Goal: Navigation & Orientation: Go to known website

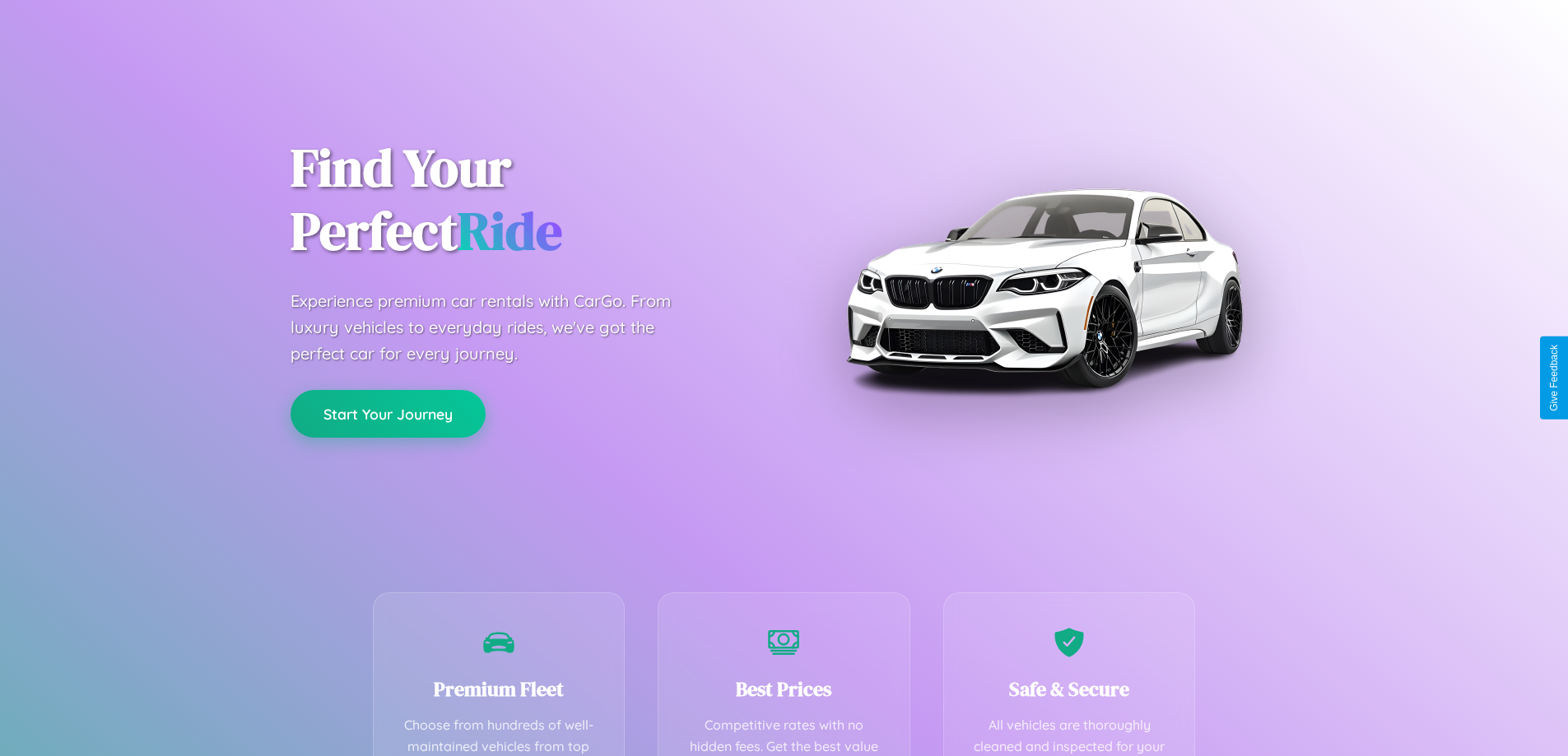
click at [388, 414] on button "Start Your Journey" at bounding box center [388, 414] width 195 height 47
click at [388, 413] on button "Start Your Journey" at bounding box center [388, 414] width 195 height 47
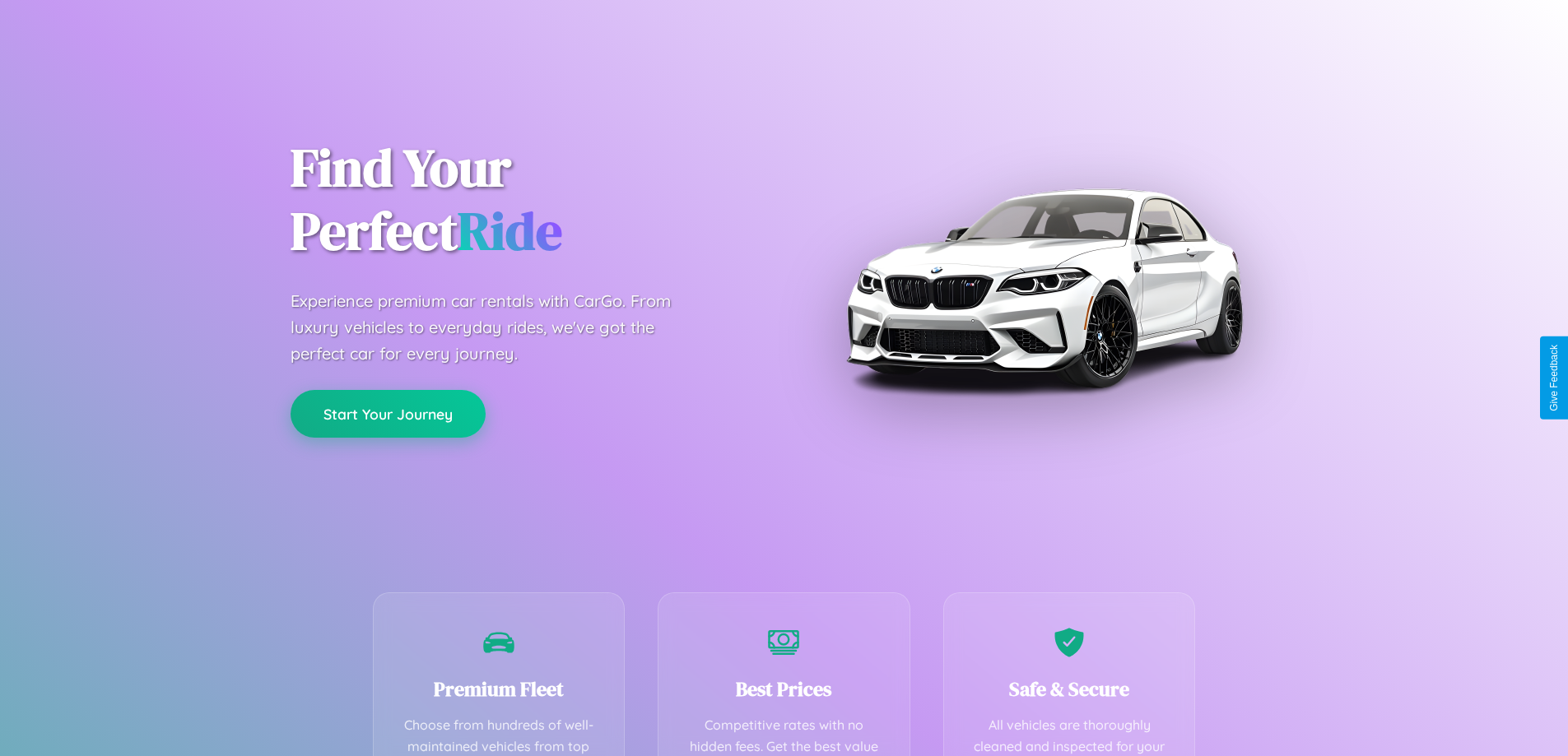
click at [388, 413] on button "Start Your Journey" at bounding box center [388, 414] width 195 height 47
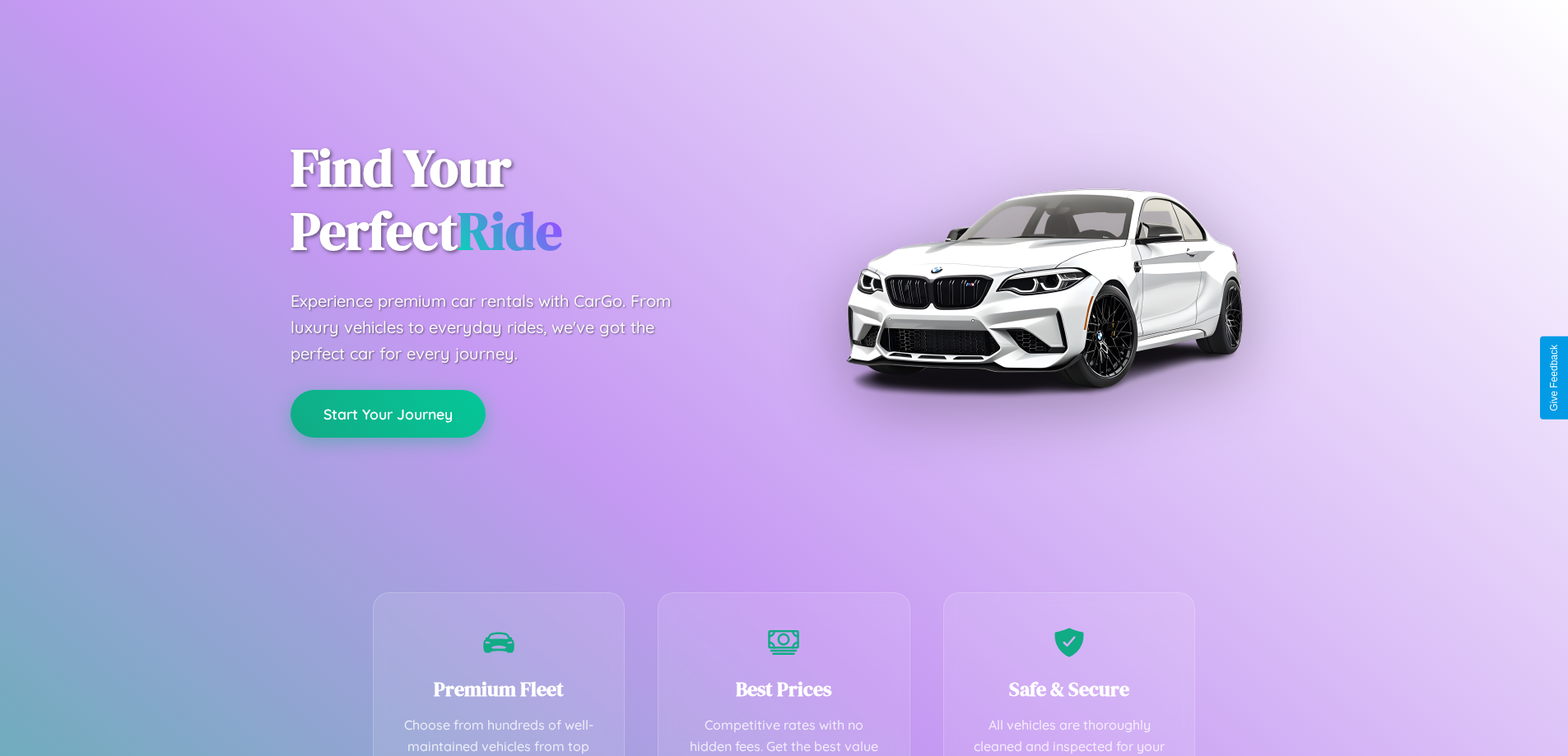
click at [388, 413] on button "Start Your Journey" at bounding box center [388, 414] width 195 height 47
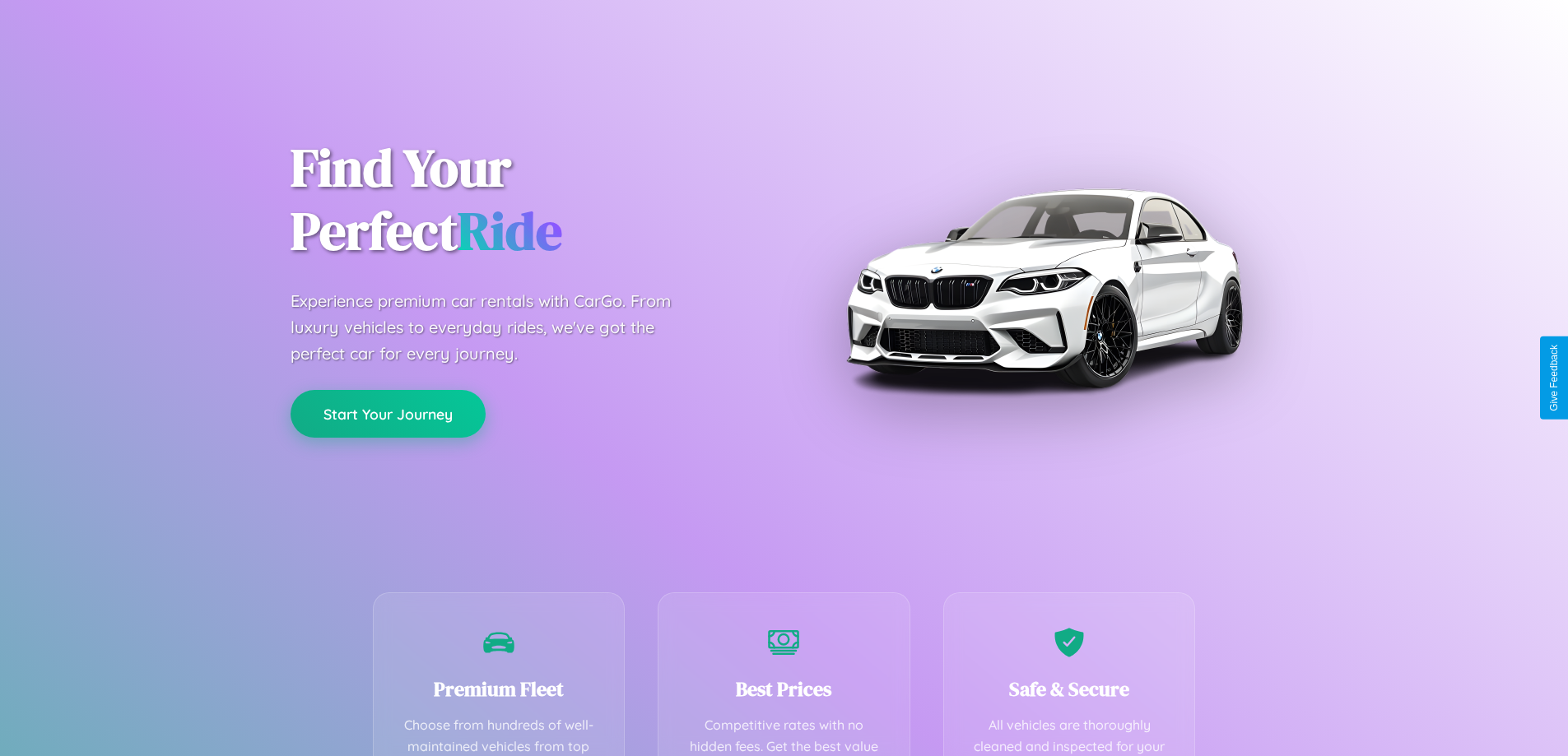
click at [388, 413] on button "Start Your Journey" at bounding box center [388, 414] width 195 height 47
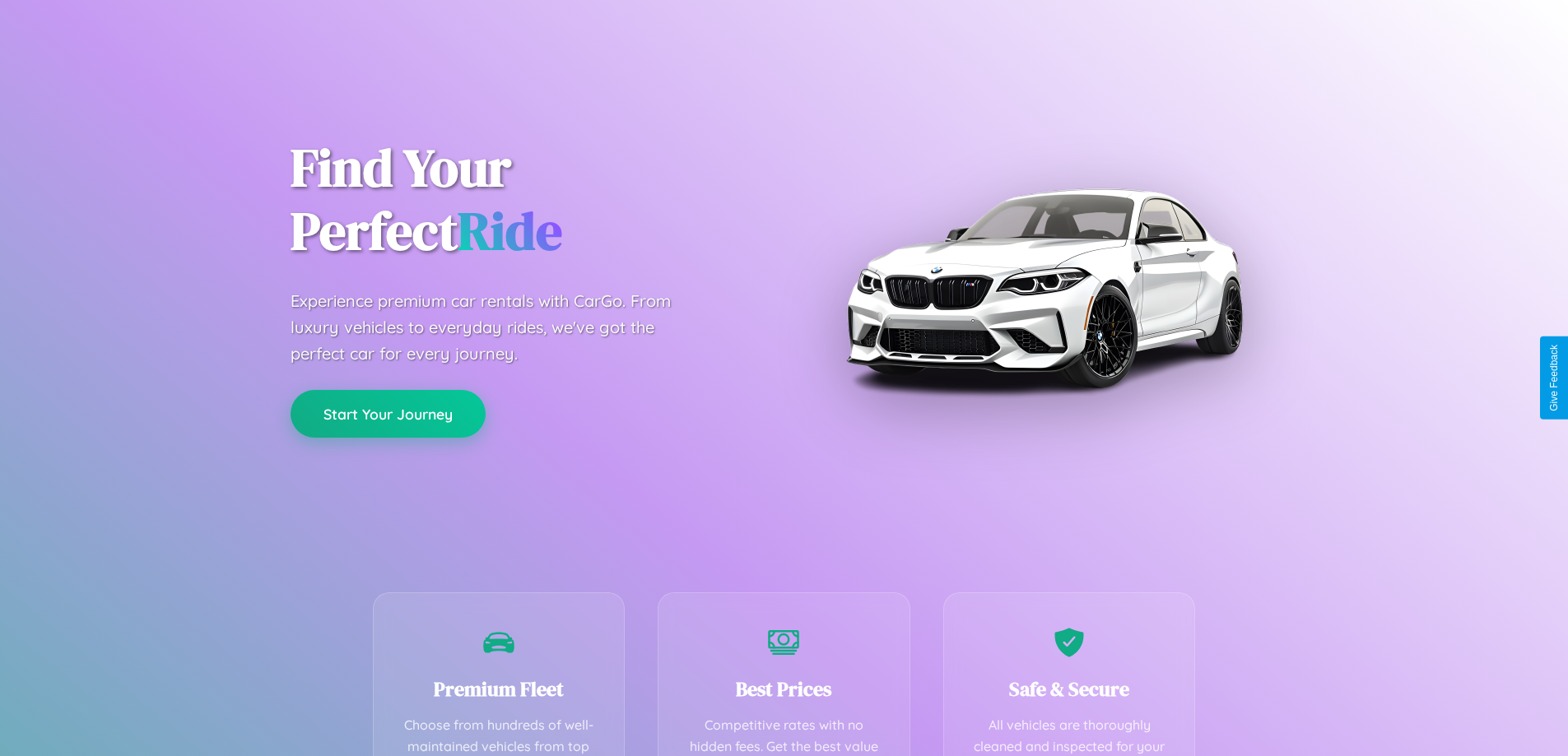
click at [388, 413] on button "Start Your Journey" at bounding box center [388, 414] width 195 height 47
